Goal: Information Seeking & Learning: Compare options

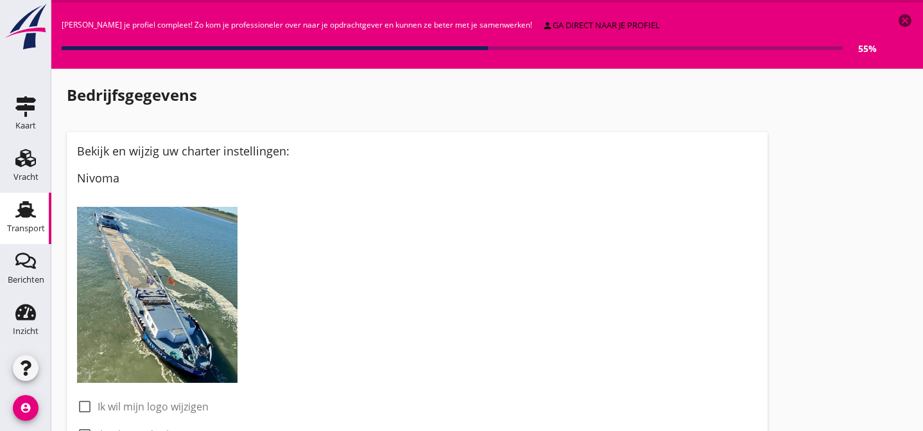
click at [23, 209] on use at bounding box center [25, 209] width 21 height 17
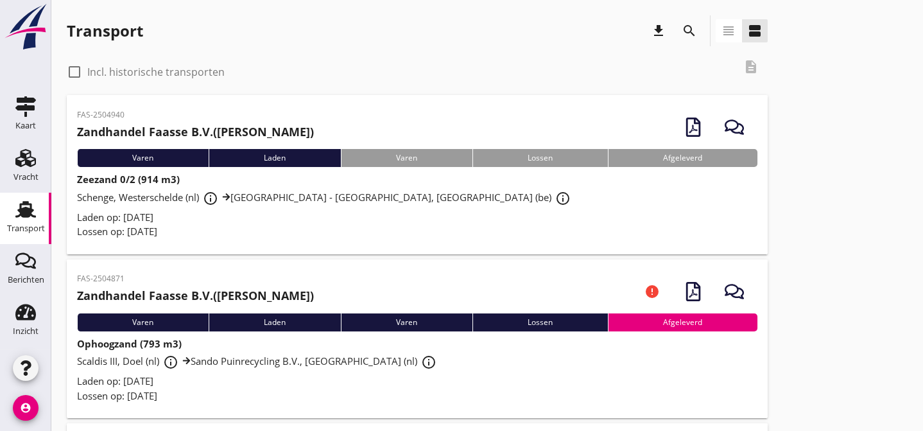
click at [493, 216] on div "Laden op: [DATE]" at bounding box center [417, 217] width 681 height 15
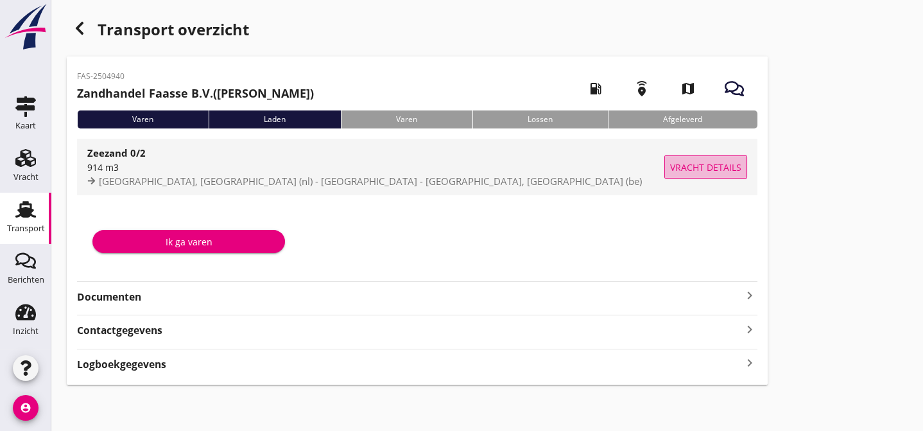
click at [706, 168] on span "Vracht details" at bounding box center [705, 166] width 71 height 13
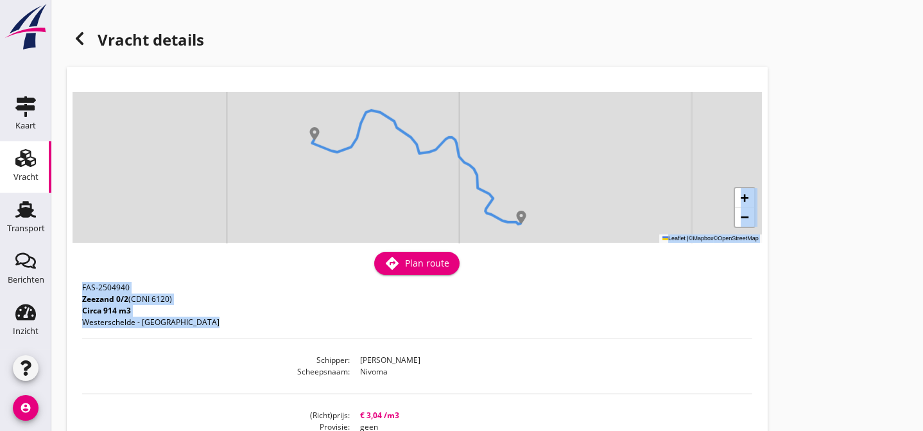
drag, startPoint x: 530, startPoint y: 332, endPoint x: 877, endPoint y: 237, distance: 359.5
click at [878, 237] on div "Vracht details + − Leaflet | © Mapbox © OpenStreetMap warning Het transport hee…" at bounding box center [487, 389] width 872 height 779
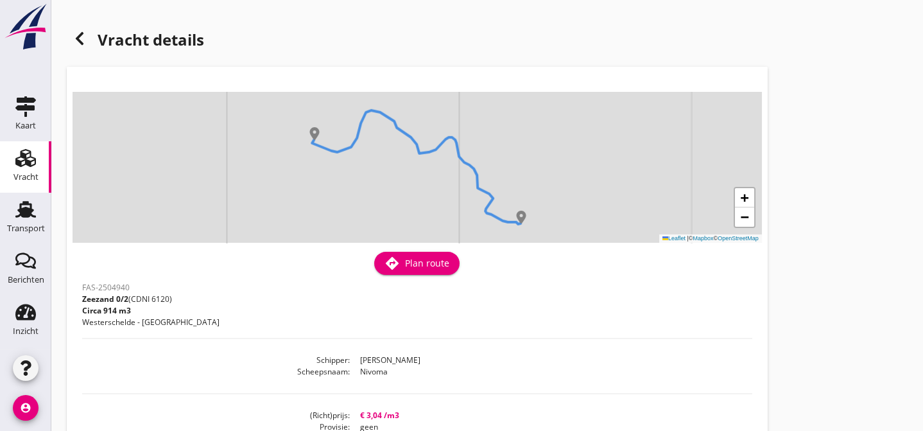
click at [852, 225] on div "Vracht details + − Leaflet | © Mapbox © OpenStreetMap warning Het transport hee…" at bounding box center [487, 389] width 872 height 779
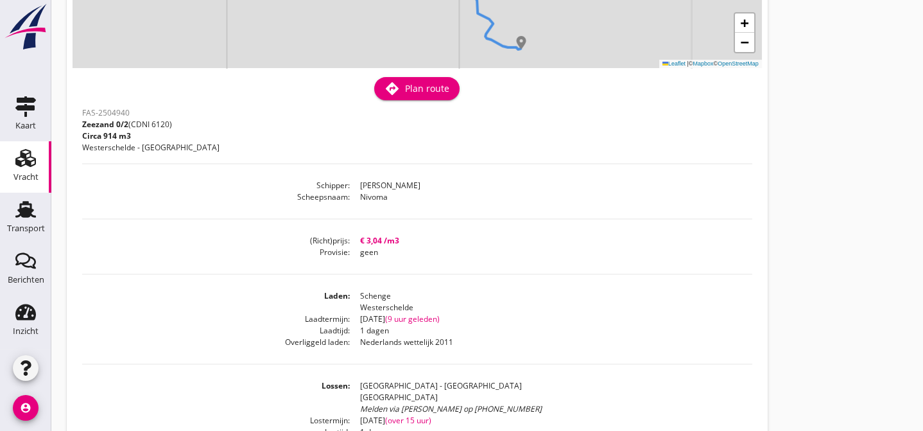
scroll to position [174, 0]
click at [19, 214] on use at bounding box center [25, 209] width 21 height 17
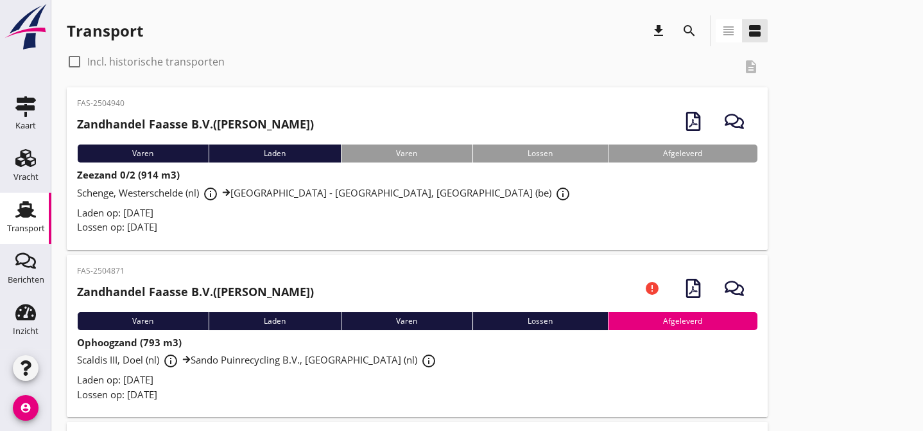
click at [319, 305] on div "FAS-2504871 Zandhandel Faasse B.V. ([PERSON_NAME]) error" at bounding box center [417, 288] width 681 height 47
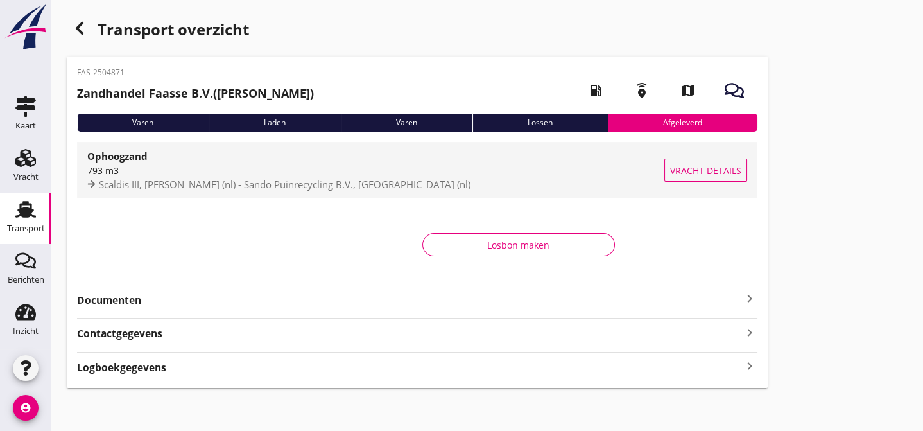
click at [676, 171] on span "Vracht details" at bounding box center [705, 170] width 71 height 13
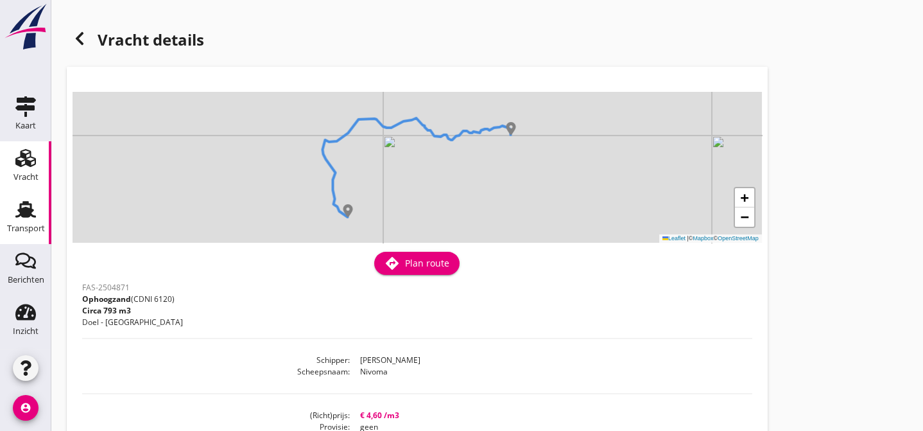
click at [28, 209] on use at bounding box center [25, 209] width 21 height 17
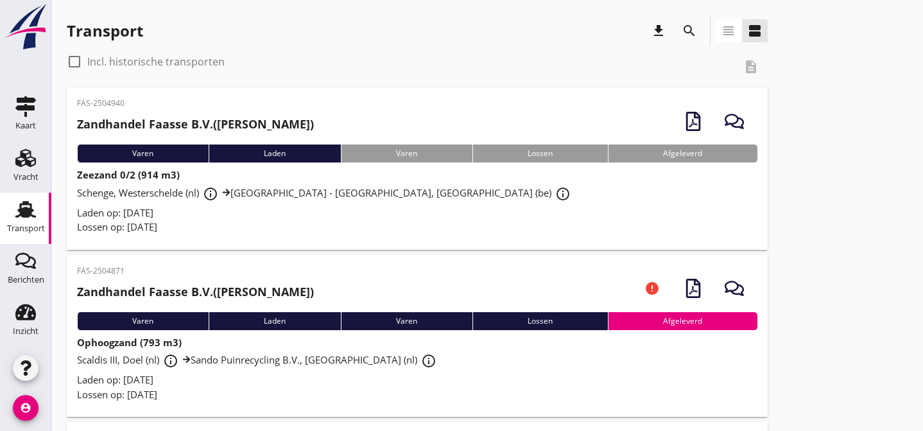
click at [78, 62] on div at bounding box center [75, 62] width 22 height 22
checkbox input "true"
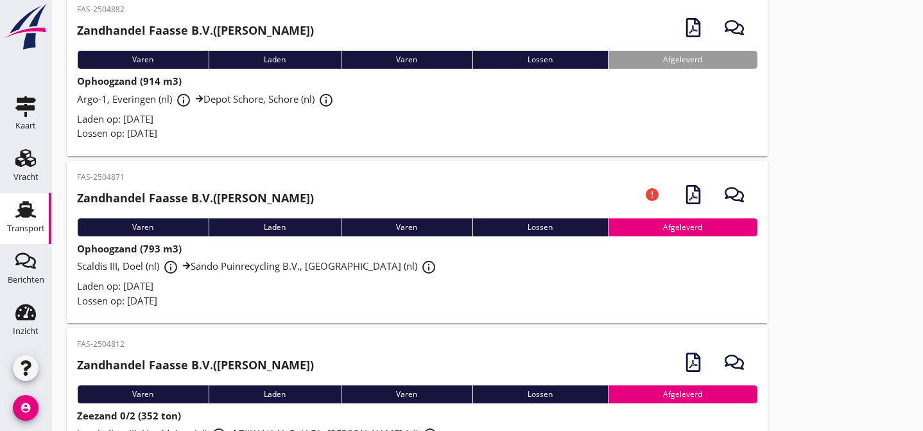
scroll to position [117, 0]
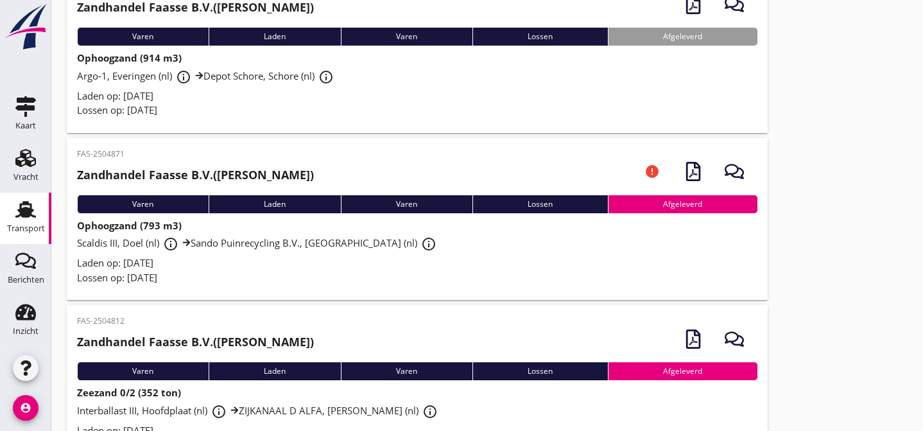
click at [277, 105] on div "Lossen op: [DATE]" at bounding box center [417, 110] width 681 height 15
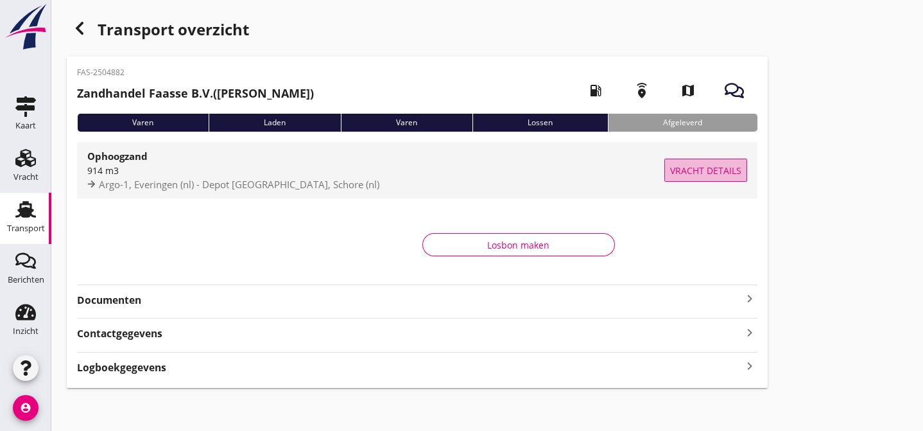
click at [682, 169] on span "Vracht details" at bounding box center [705, 170] width 71 height 13
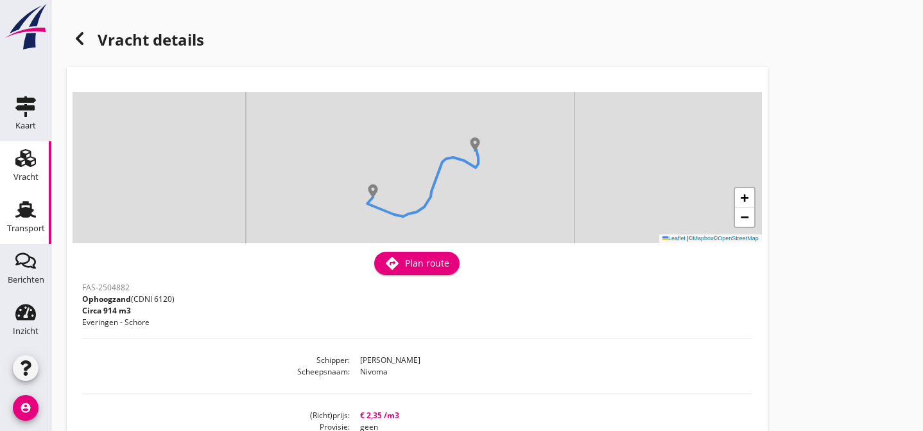
click at [22, 209] on use at bounding box center [25, 209] width 21 height 17
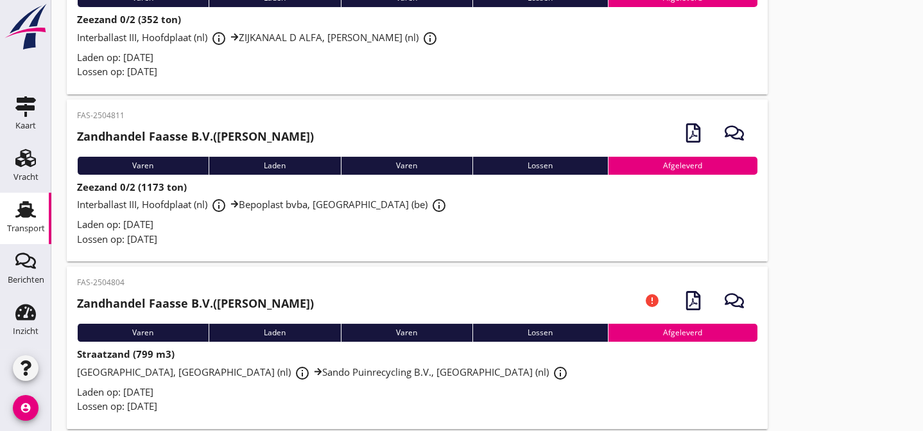
scroll to position [506, 0]
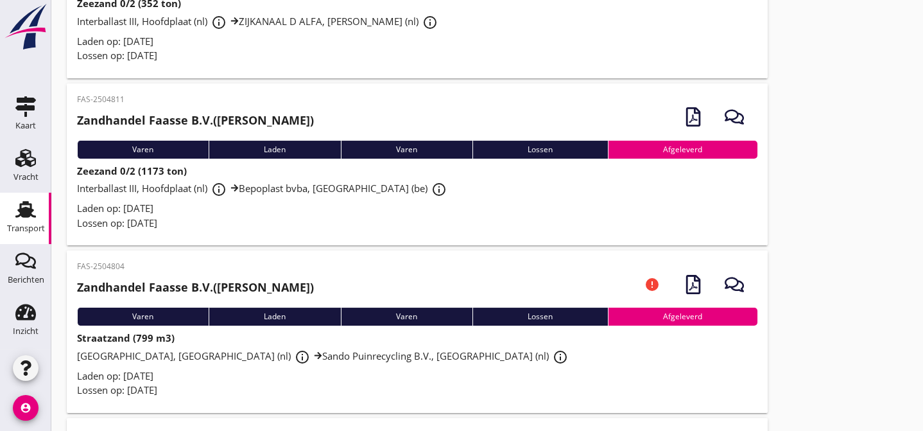
click at [261, 216] on div "Laden op: [DATE]" at bounding box center [417, 208] width 681 height 15
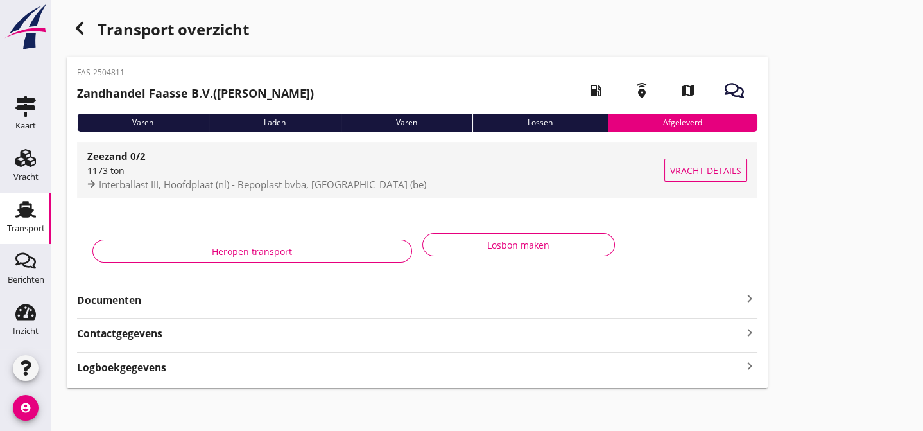
click at [690, 171] on span "Vracht details" at bounding box center [705, 170] width 71 height 13
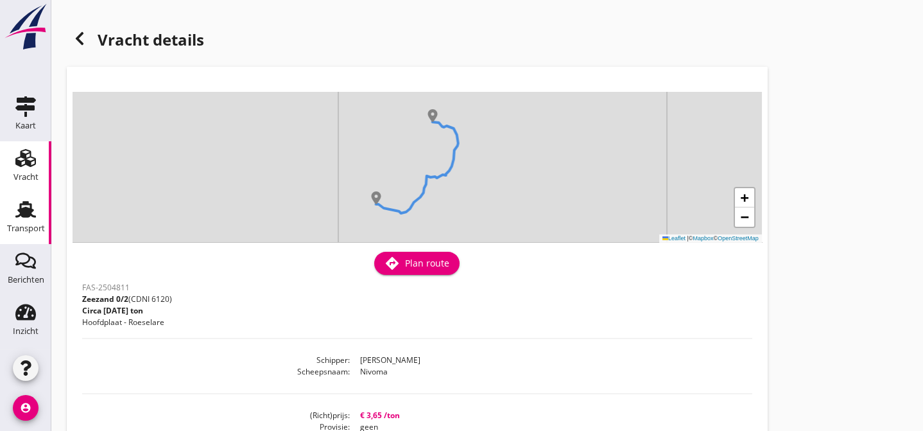
click at [27, 211] on use at bounding box center [25, 209] width 21 height 17
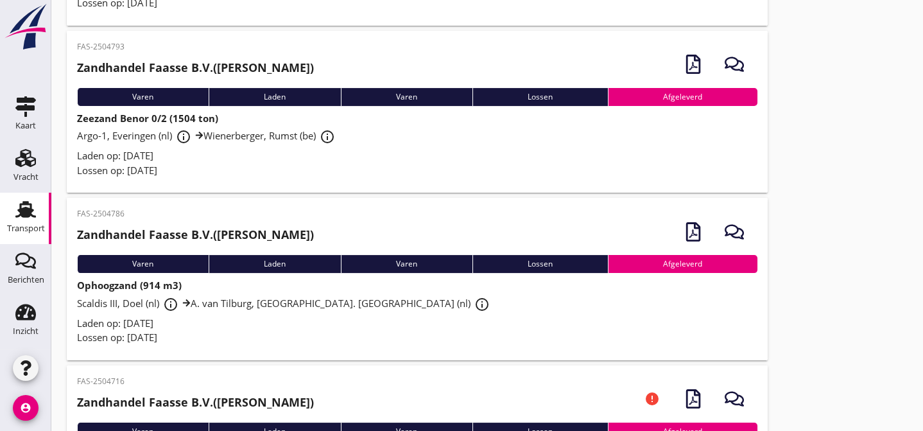
scroll to position [895, 0]
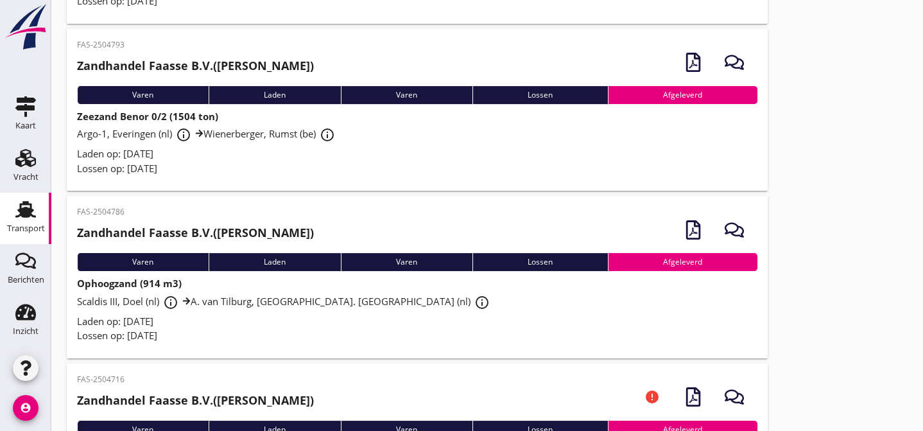
click at [446, 161] on div "Laden op: [DATE]" at bounding box center [417, 153] width 681 height 15
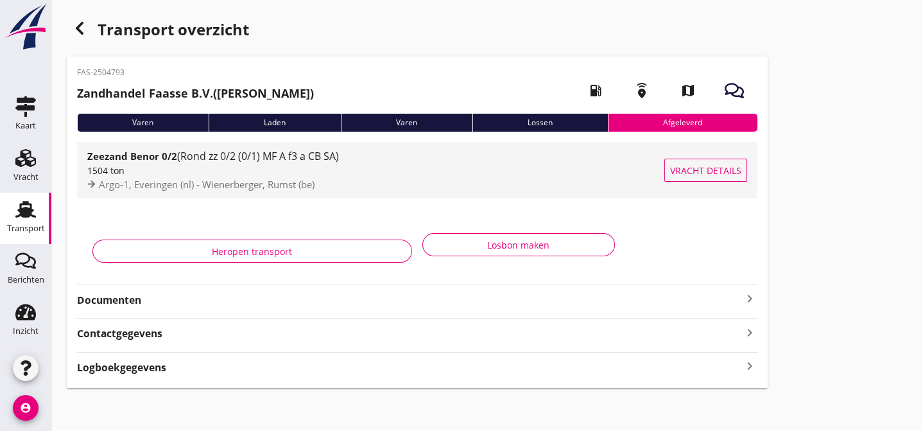
click at [715, 172] on span "Vracht details" at bounding box center [705, 170] width 71 height 13
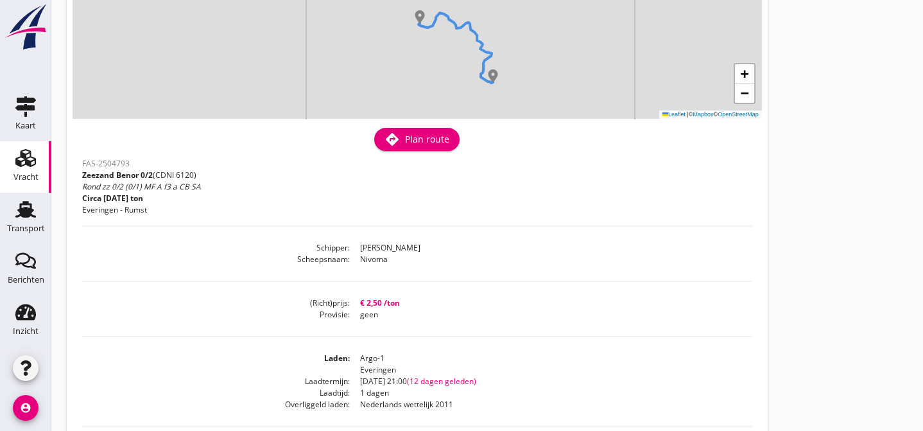
scroll to position [155, 0]
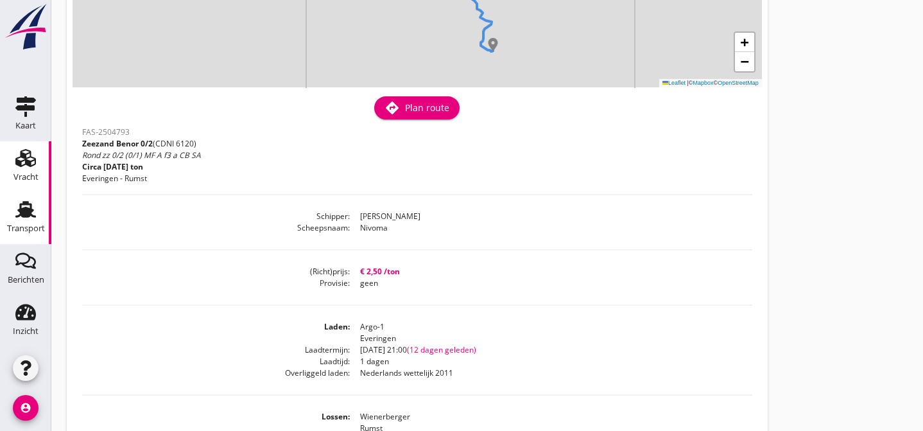
click at [25, 214] on use at bounding box center [25, 209] width 21 height 17
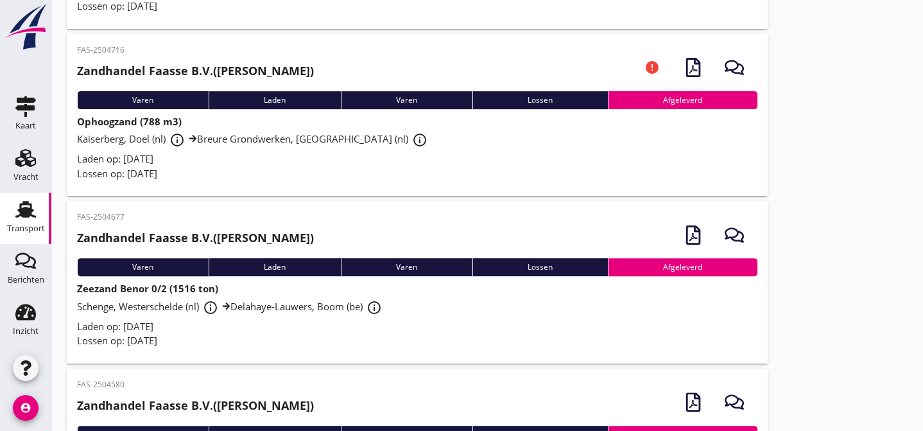
scroll to position [1245, 0]
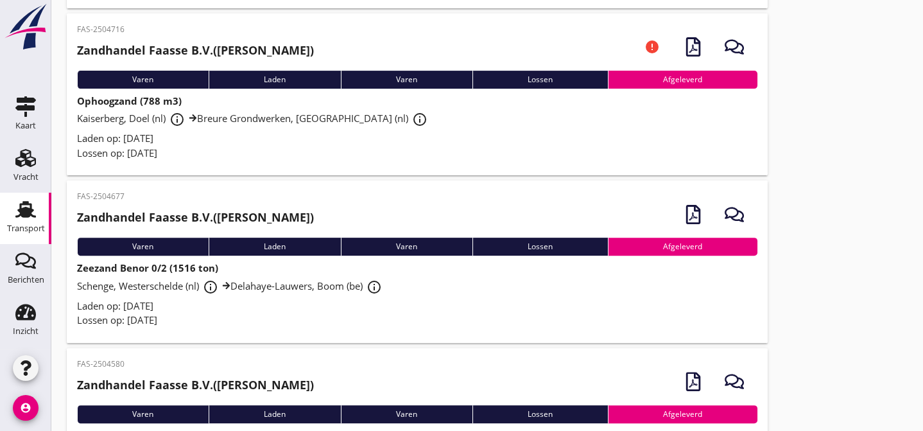
click at [239, 146] on div "Laden op: [DATE]" at bounding box center [417, 138] width 681 height 15
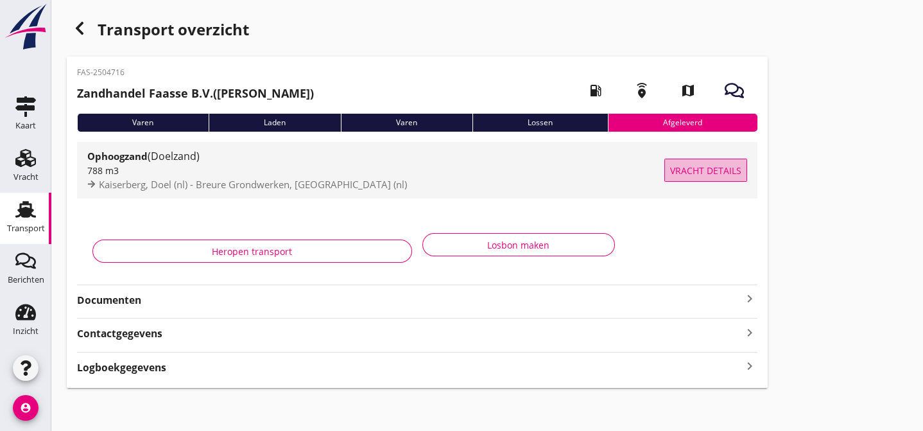
click at [686, 173] on span "Vracht details" at bounding box center [705, 170] width 71 height 13
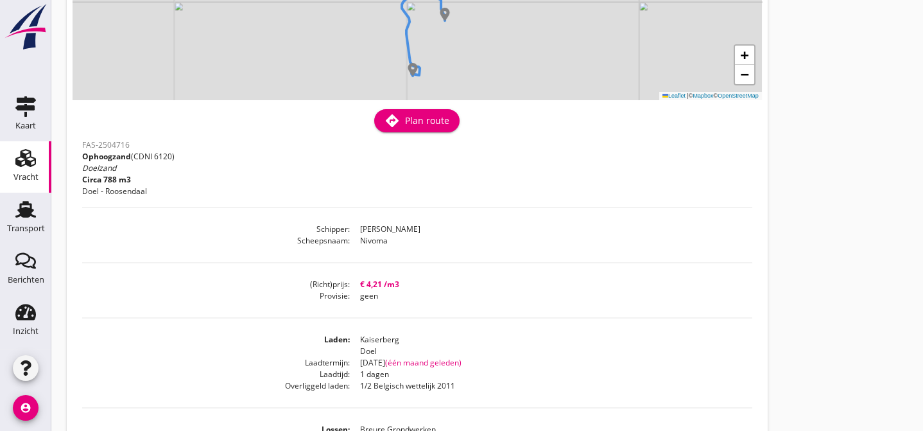
scroll to position [155, 0]
